Goal: Information Seeking & Learning: Check status

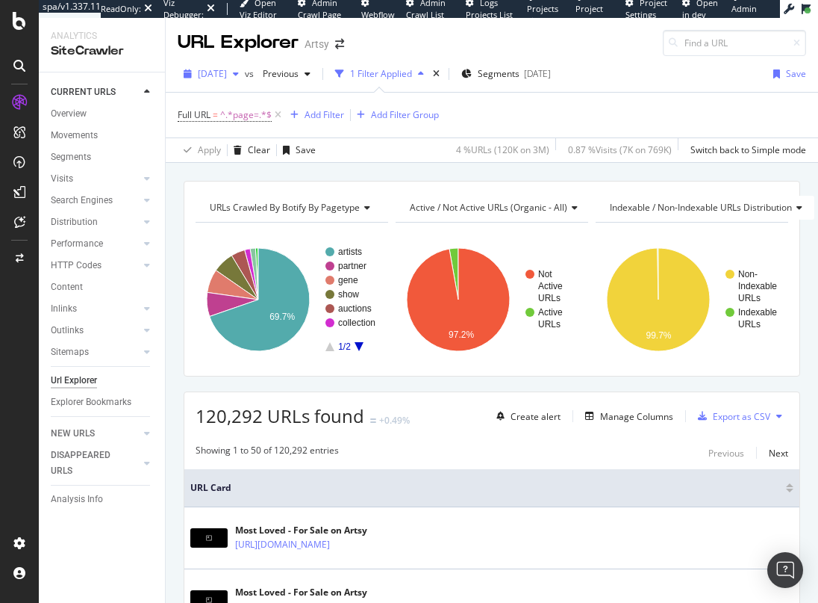
click at [227, 75] on span "2025 Aug. 21st" at bounding box center [212, 73] width 29 height 13
click at [605, 98] on div "Full URL = ^.*page=.*$ Add Filter Add Filter Group" at bounding box center [492, 115] width 629 height 45
click at [69, 156] on div "Segments" at bounding box center [71, 157] width 40 height 16
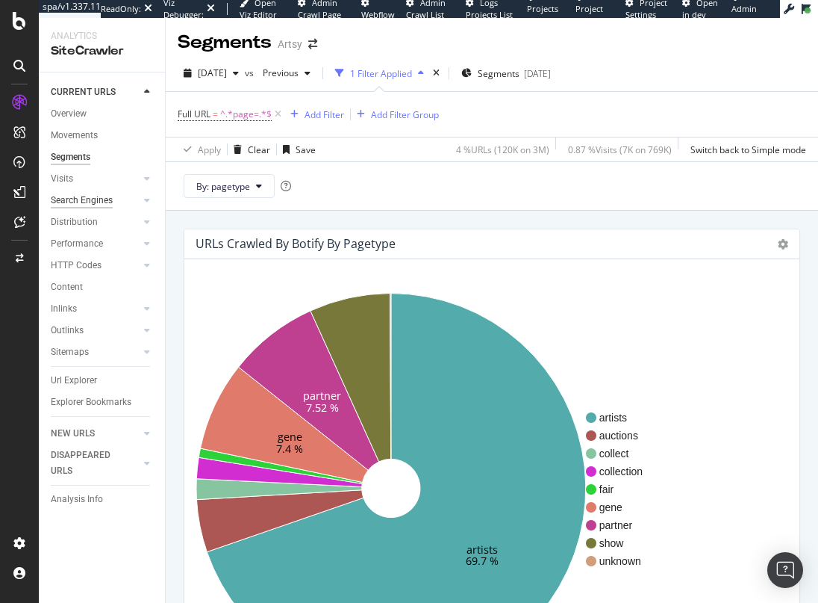
click at [85, 205] on div "Search Engines" at bounding box center [82, 201] width 62 height 16
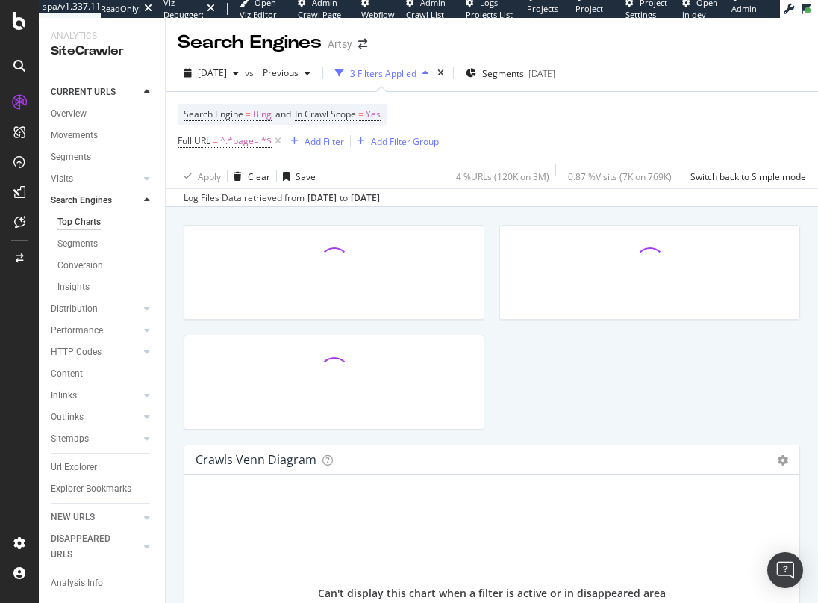
click at [82, 223] on div "Top Charts" at bounding box center [79, 222] width 43 height 16
